Goal: Information Seeking & Learning: Compare options

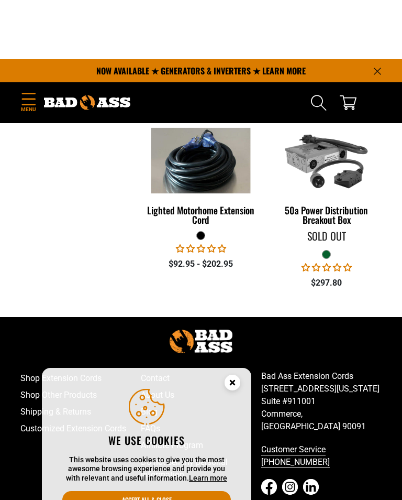
scroll to position [295, 0]
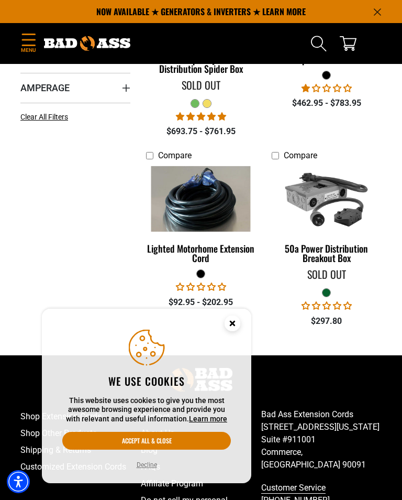
click at [185, 206] on img at bounding box center [201, 198] width 111 height 65
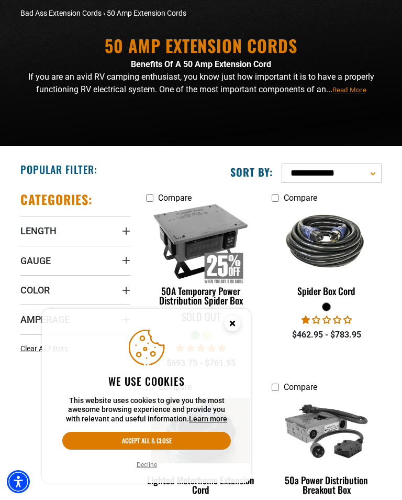
scroll to position [65, 0]
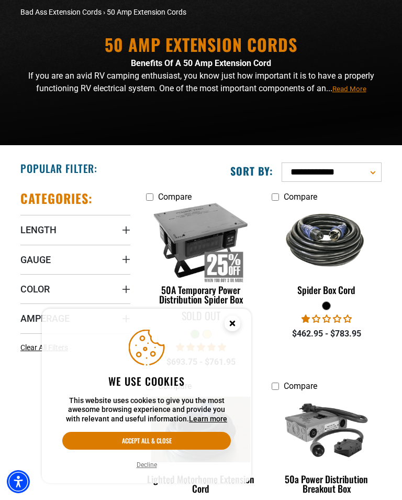
click at [334, 250] on img at bounding box center [326, 239] width 111 height 67
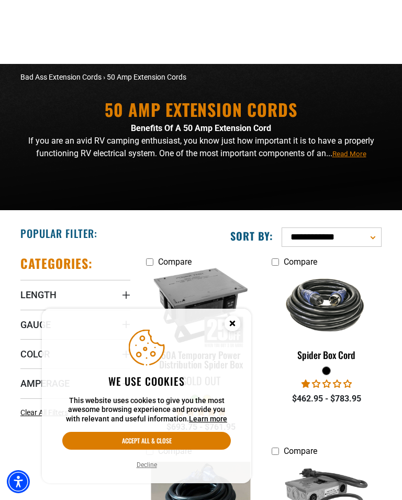
scroll to position [81, 0]
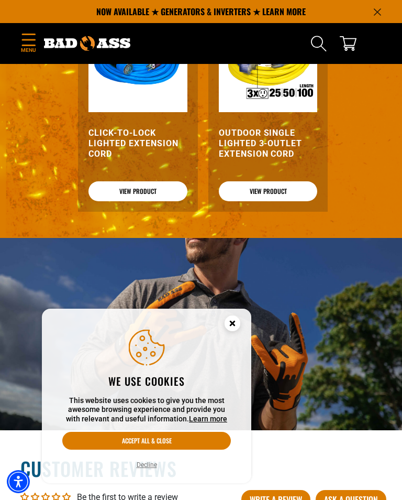
scroll to position [1193, 0]
